Goal: Task Accomplishment & Management: Use online tool/utility

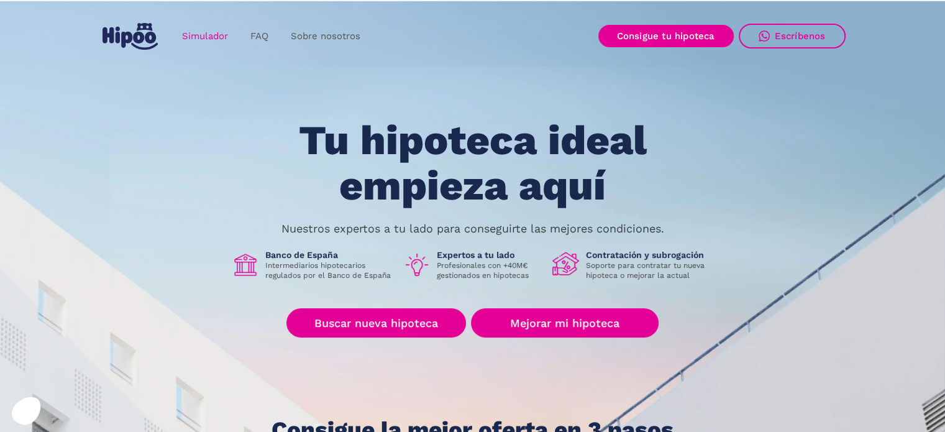
click at [190, 30] on link "Simulador" at bounding box center [205, 36] width 68 height 24
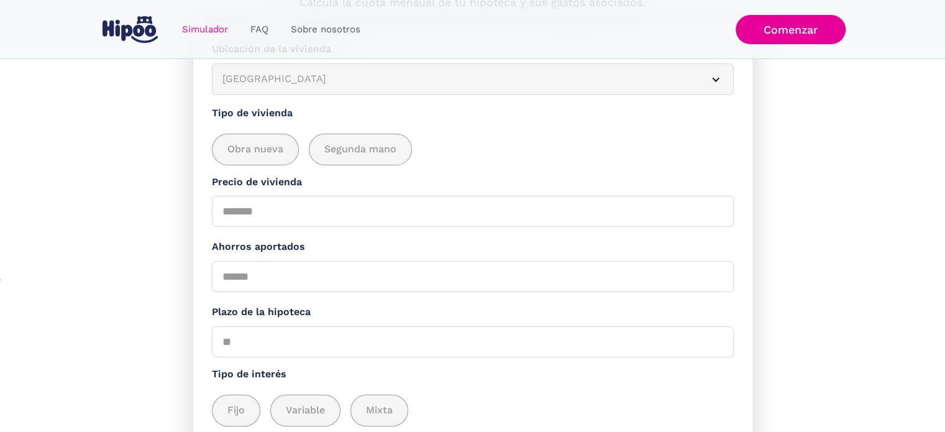
scroll to position [99, 0]
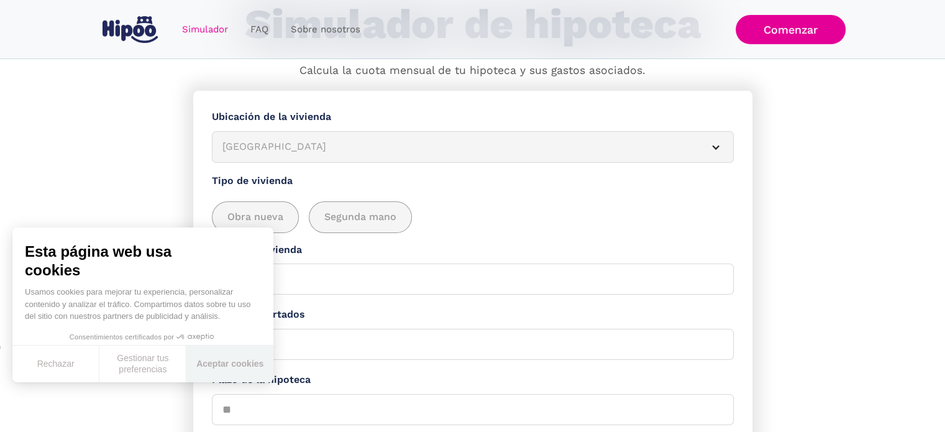
drag, startPoint x: 238, startPoint y: 363, endPoint x: 470, endPoint y: 130, distance: 328.9
click at [238, 363] on button "Aceptar cookies" at bounding box center [229, 363] width 87 height 37
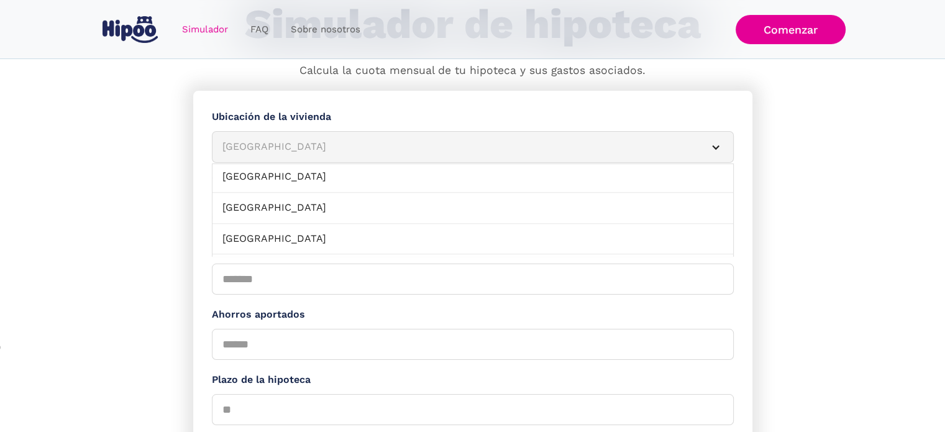
scroll to position [1407, 0]
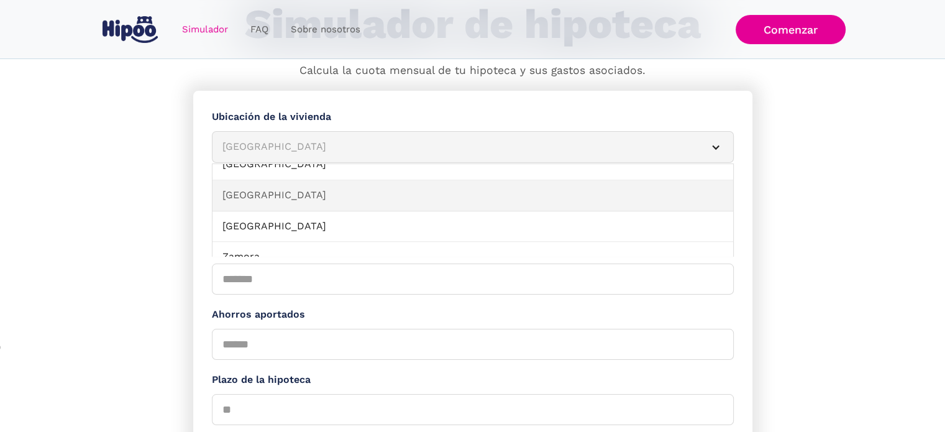
click at [251, 186] on link "Valladolid" at bounding box center [472, 195] width 520 height 31
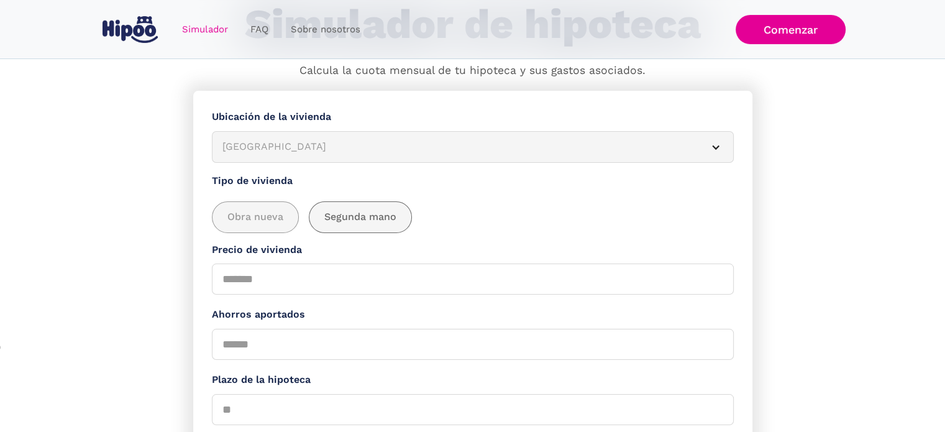
click at [366, 215] on span "Segunda mano" at bounding box center [360, 217] width 72 height 16
click at [276, 283] on input "Precio de vivienda" at bounding box center [473, 278] width 522 height 31
type input "******"
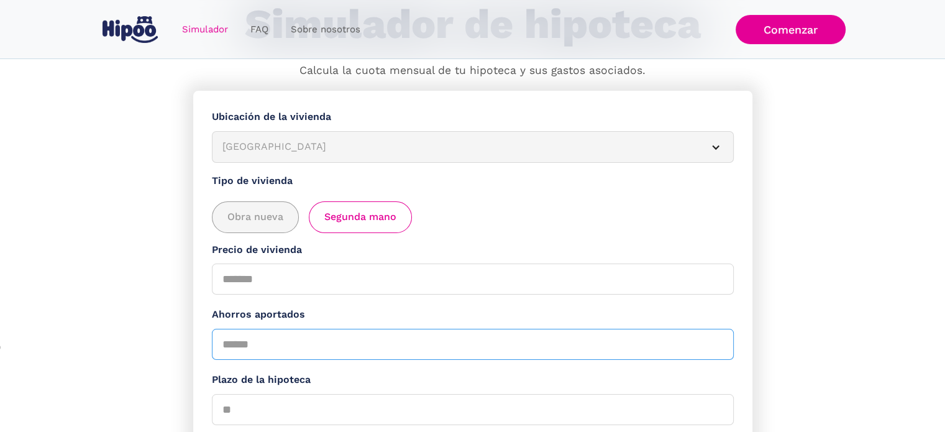
click at [242, 341] on input "Ahorros aportados" at bounding box center [473, 344] width 522 height 31
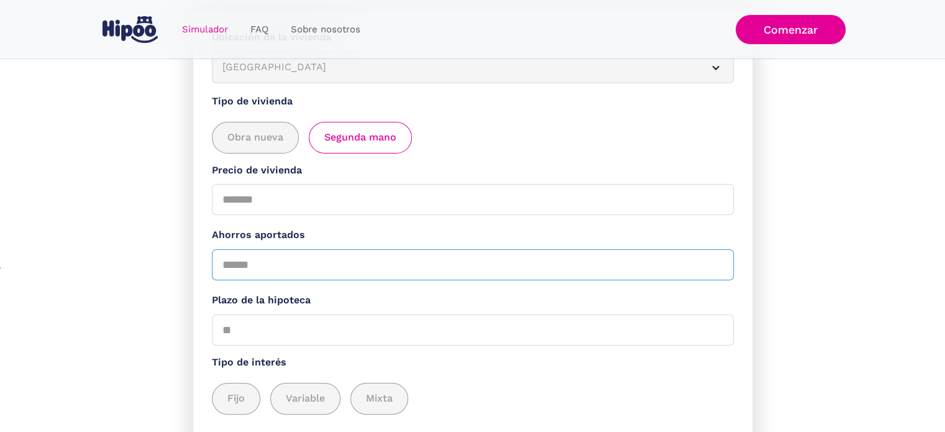
scroll to position [285, 0]
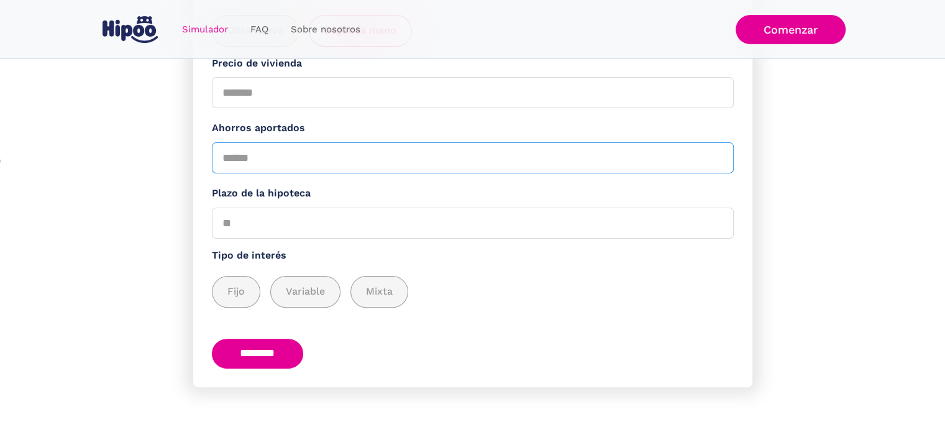
type input "*****"
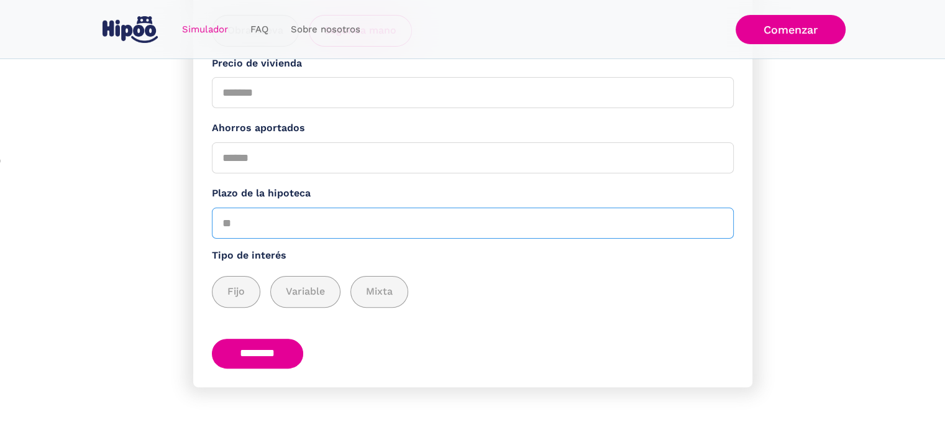
drag, startPoint x: 227, startPoint y: 218, endPoint x: 219, endPoint y: 218, distance: 8.7
click at [219, 218] on input "Plazo de la hipoteca" at bounding box center [473, 222] width 522 height 31
click at [236, 291] on span "Fijo" at bounding box center [235, 292] width 17 height 16
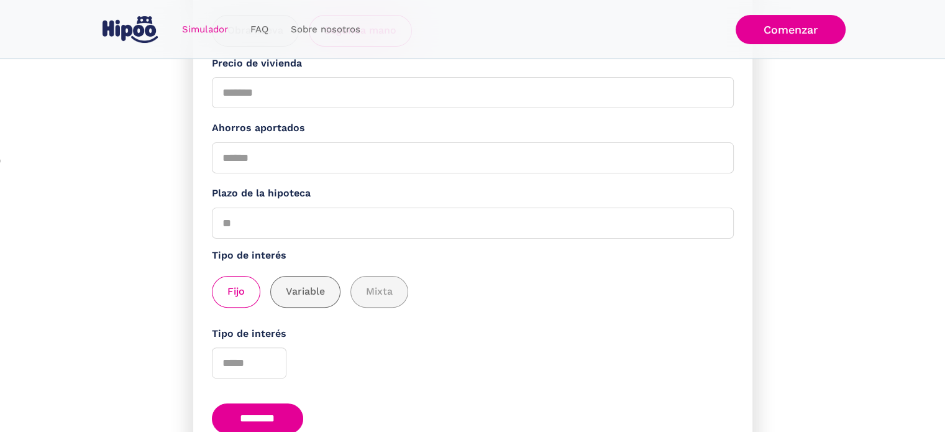
click at [292, 290] on span "Variable" at bounding box center [305, 292] width 39 height 16
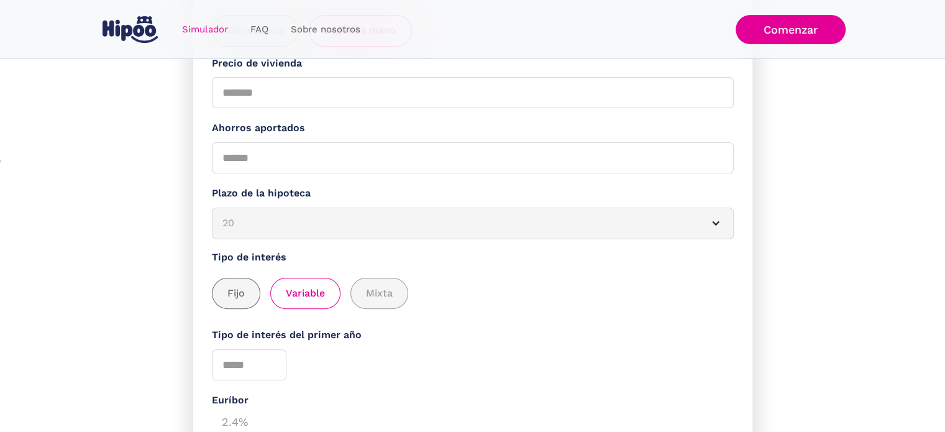
click at [224, 284] on div "add_description_here" at bounding box center [235, 293] width 47 height 30
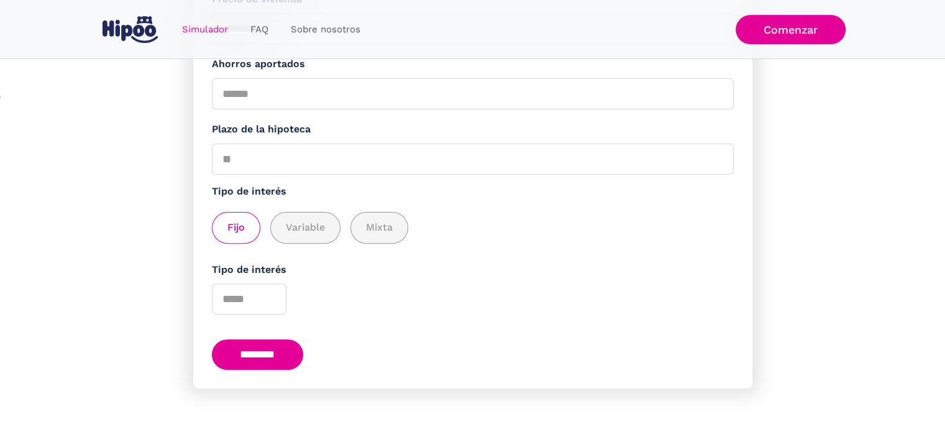
scroll to position [350, 0]
